Goal: Transaction & Acquisition: Purchase product/service

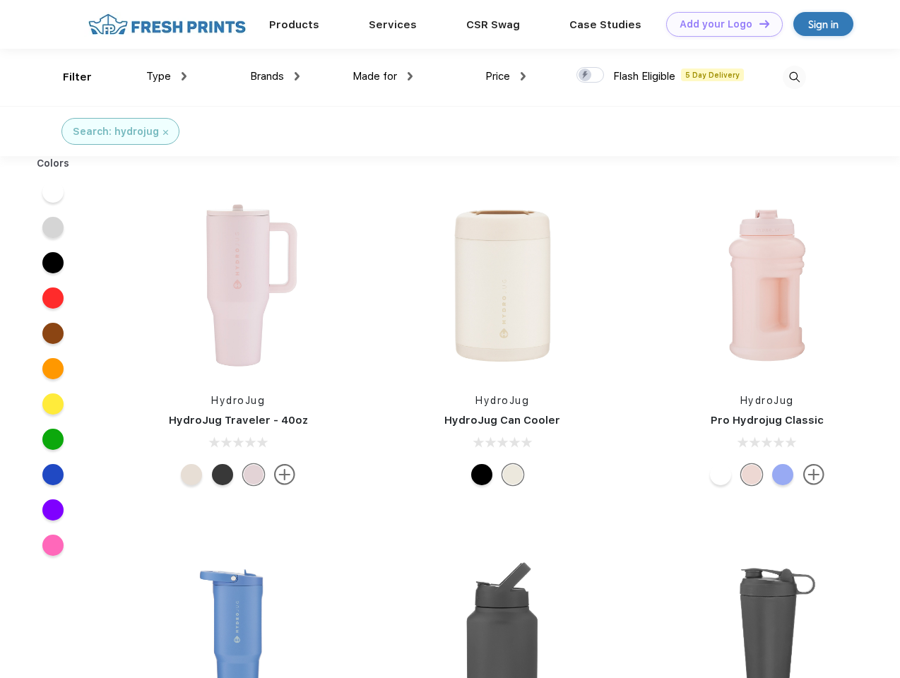
scroll to position [1, 0]
click at [719, 24] on link "Add your Logo Design Tool" at bounding box center [724, 24] width 117 height 25
click at [0, 0] on div "Design Tool" at bounding box center [0, 0] width 0 height 0
click at [758, 23] on link "Add your Logo Design Tool" at bounding box center [724, 24] width 117 height 25
click at [68, 77] on div "Filter" at bounding box center [77, 77] width 29 height 16
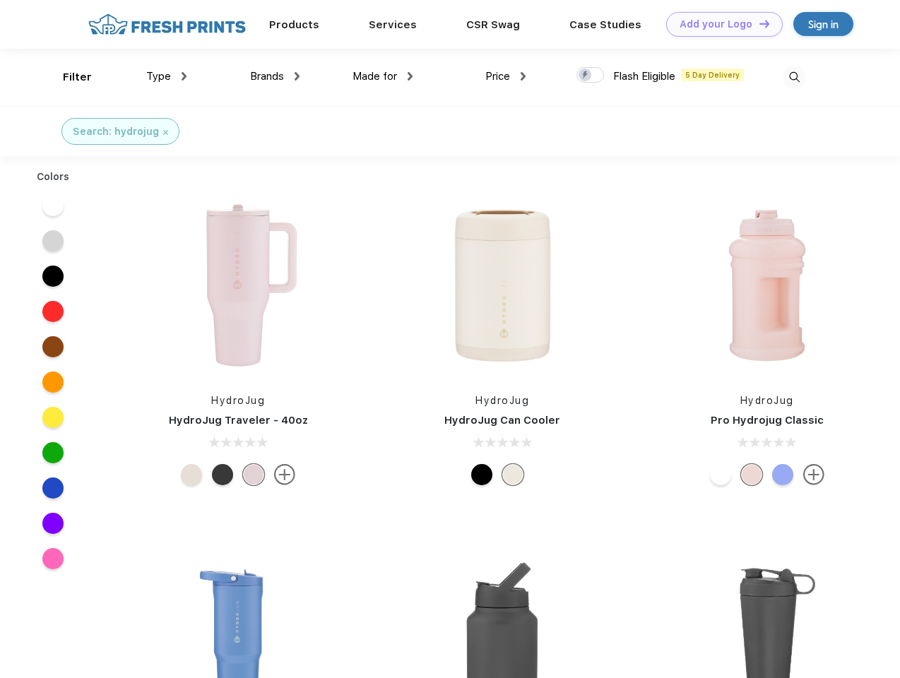
click at [167, 76] on span "Type" at bounding box center [158, 76] width 25 height 13
click at [275, 76] on span "Brands" at bounding box center [267, 76] width 34 height 13
click at [383, 76] on span "Made for" at bounding box center [374, 76] width 44 height 13
click at [506, 76] on span "Price" at bounding box center [497, 76] width 25 height 13
click at [590, 76] on div at bounding box center [590, 75] width 28 height 16
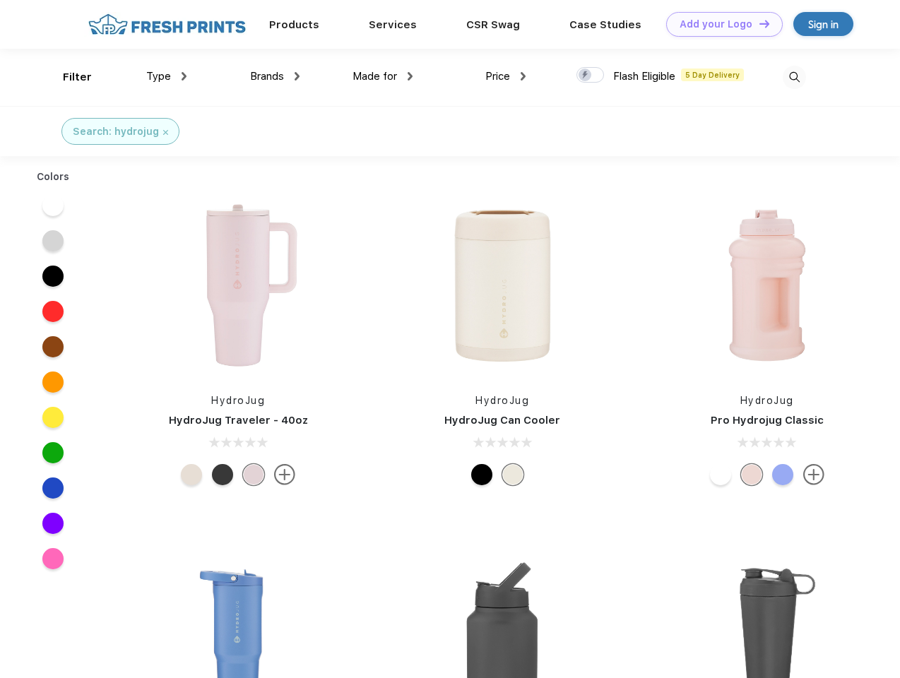
click at [585, 76] on input "checkbox" at bounding box center [580, 70] width 9 height 9
click at [794, 77] on img at bounding box center [794, 77] width 23 height 23
